Goal: Information Seeking & Learning: Learn about a topic

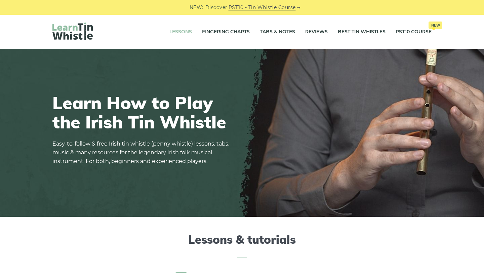
click at [177, 33] on link "Lessons" at bounding box center [180, 32] width 23 height 17
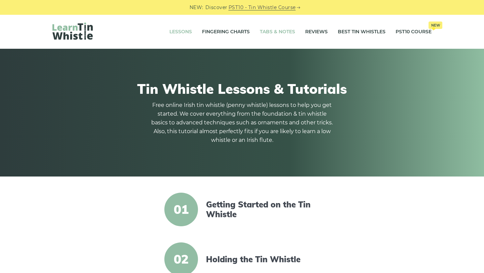
click at [275, 27] on link "Tabs & Notes" at bounding box center [277, 32] width 35 height 17
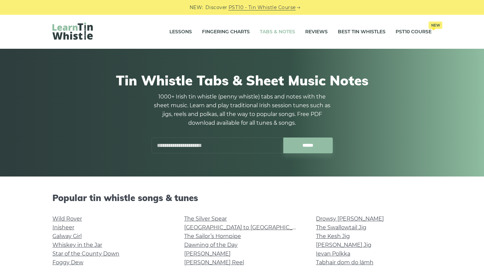
scroll to position [119, 0]
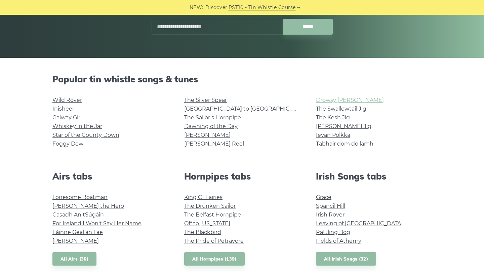
click at [348, 99] on link "Drowsy [PERSON_NAME]" at bounding box center [350, 100] width 68 height 6
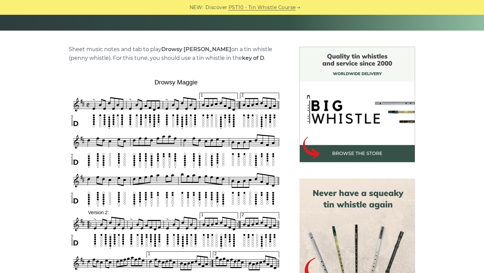
scroll to position [149, 0]
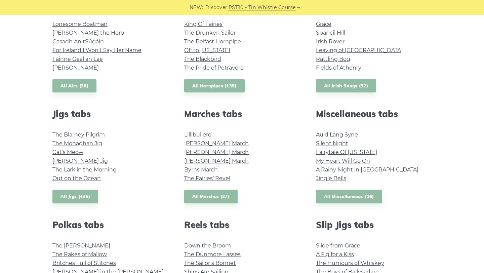
scroll to position [292, 0]
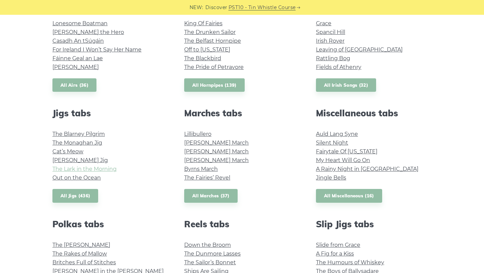
click at [78, 170] on link "The Lark in the Morning" at bounding box center [84, 169] width 64 height 6
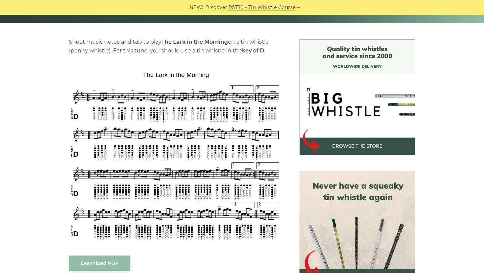
scroll to position [154, 0]
